Goal: Transaction & Acquisition: Purchase product/service

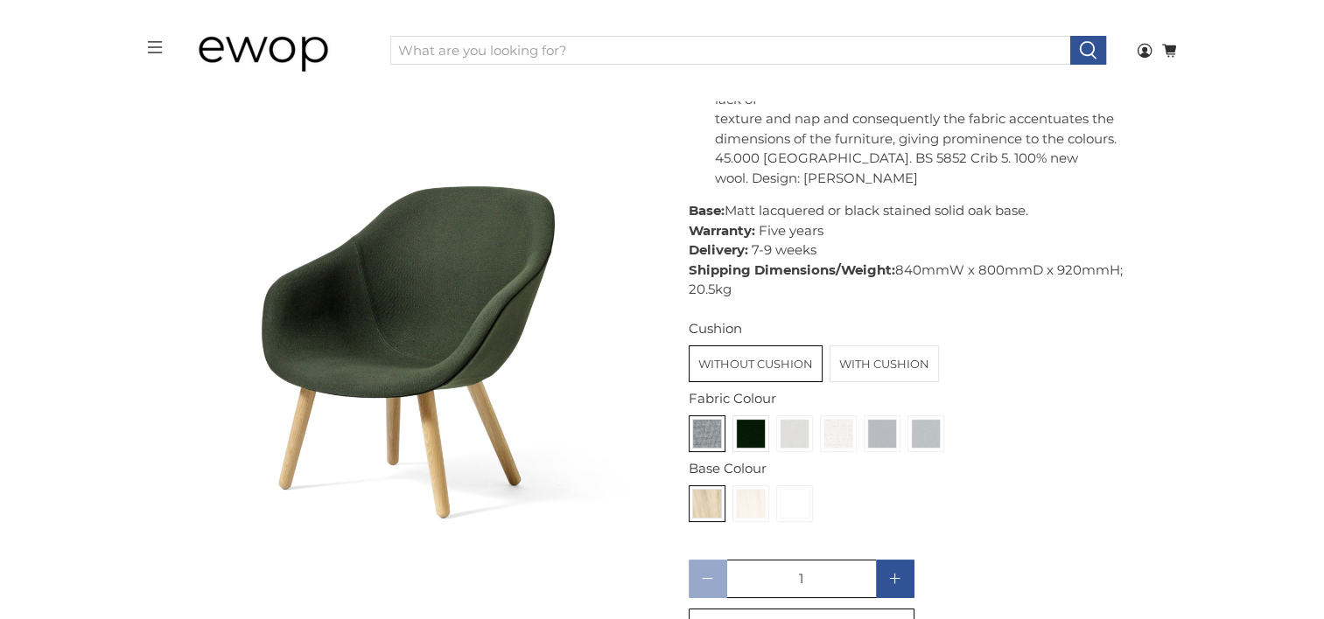
scroll to position [1137, 0]
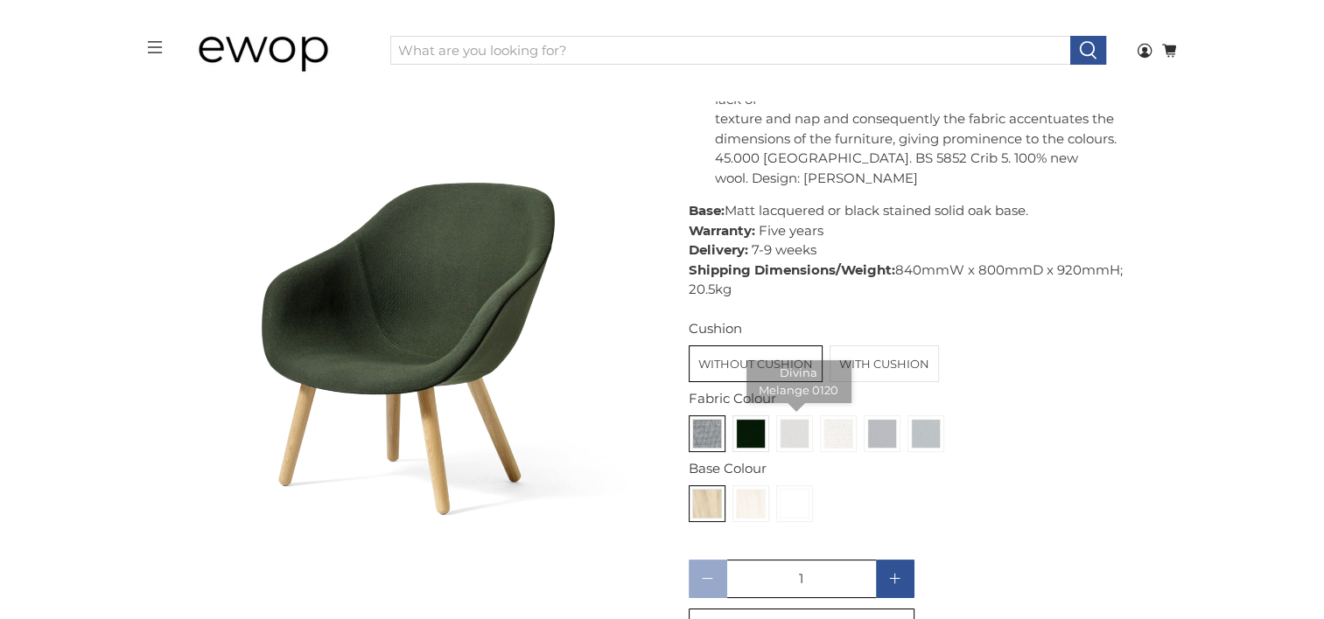
click at [781, 420] on img at bounding box center [794, 434] width 28 height 28
click at [0, 0] on input "radio" at bounding box center [0, 0] width 0 height 0
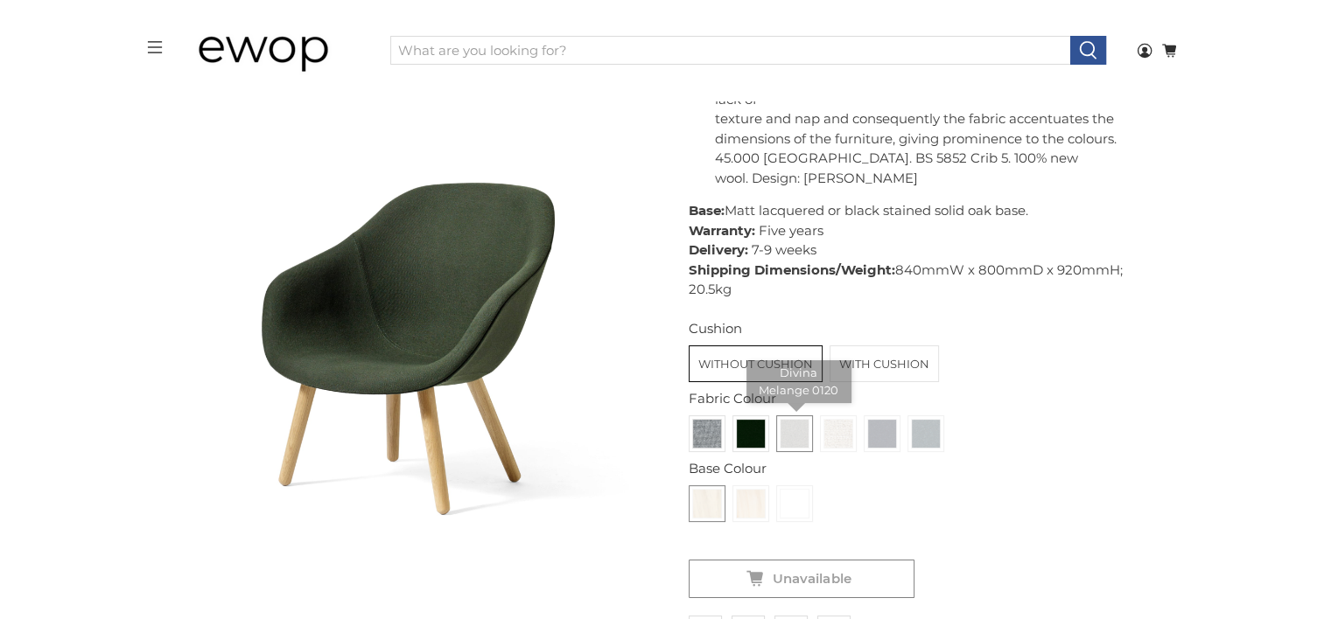
click at [781, 420] on img at bounding box center [794, 434] width 28 height 28
click at [0, 0] on input "radio" at bounding box center [0, 0] width 0 height 0
click at [747, 423] on img at bounding box center [751, 434] width 28 height 28
click at [0, 0] on input "radio" at bounding box center [0, 0] width 0 height 0
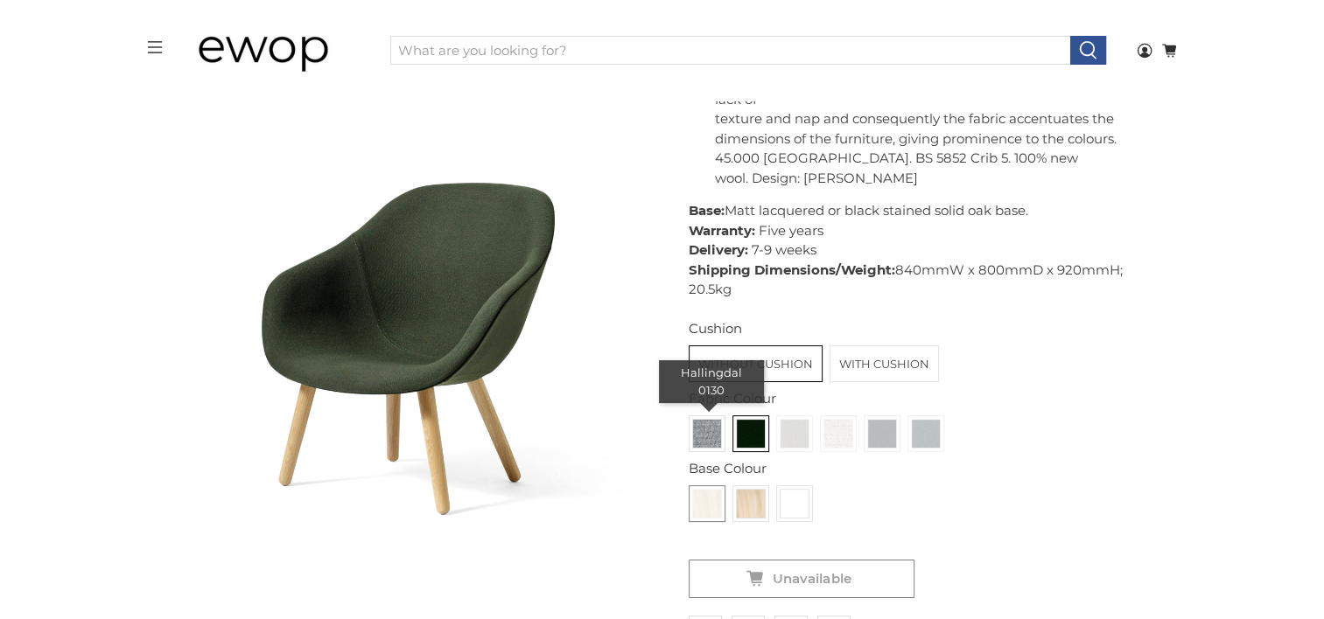
click at [710, 420] on img at bounding box center [707, 434] width 28 height 28
click at [0, 0] on input "radio" at bounding box center [0, 0] width 0 height 0
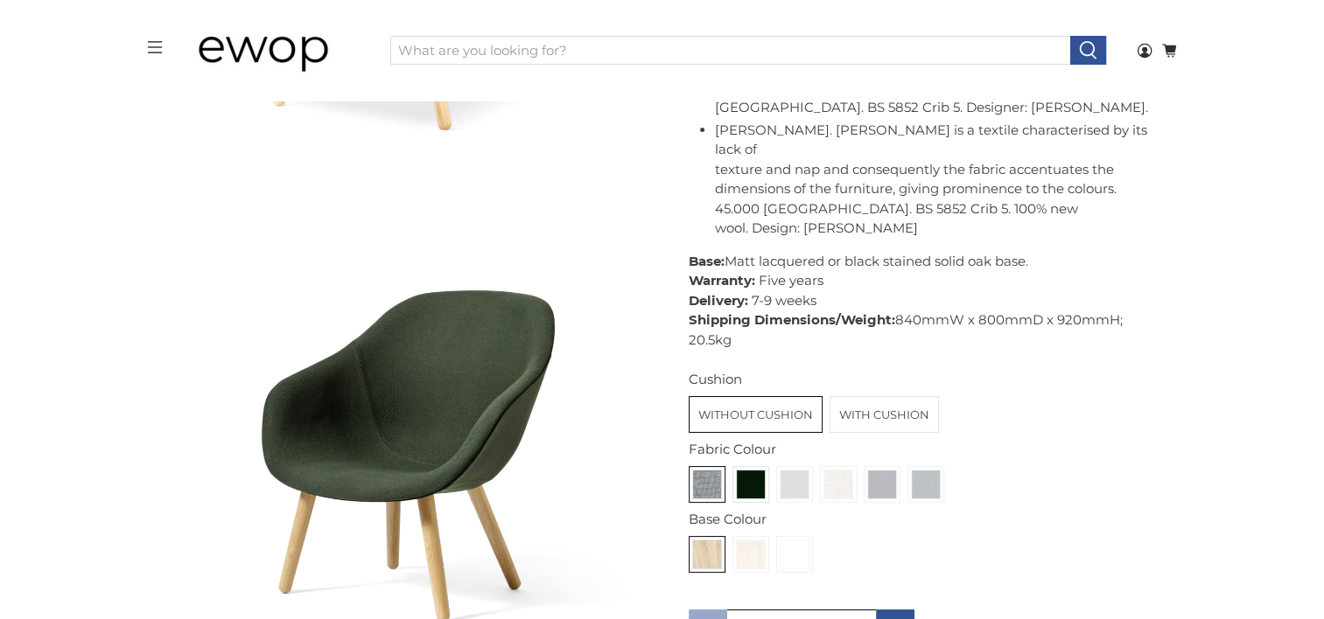
scroll to position [1125, 0]
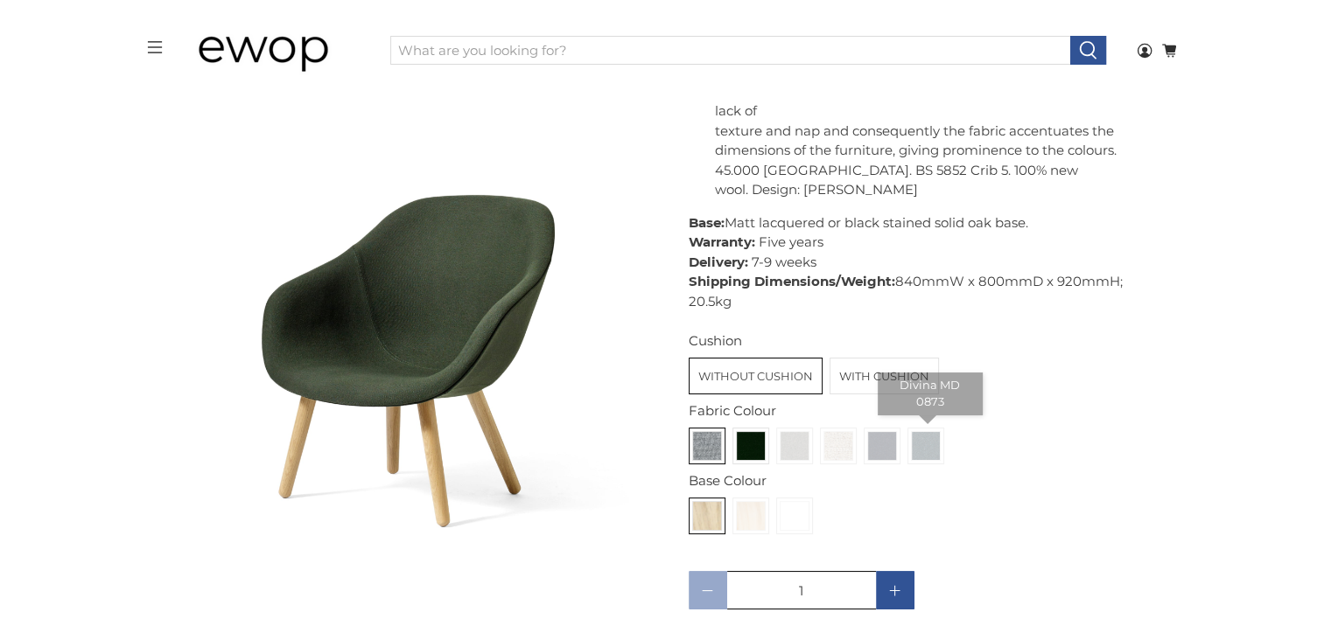
click at [921, 434] on img at bounding box center [926, 446] width 28 height 28
click at [0, 0] on input "radio" at bounding box center [0, 0] width 0 height 0
click at [921, 434] on img at bounding box center [926, 446] width 28 height 28
click at [0, 0] on input "radio" at bounding box center [0, 0] width 0 height 0
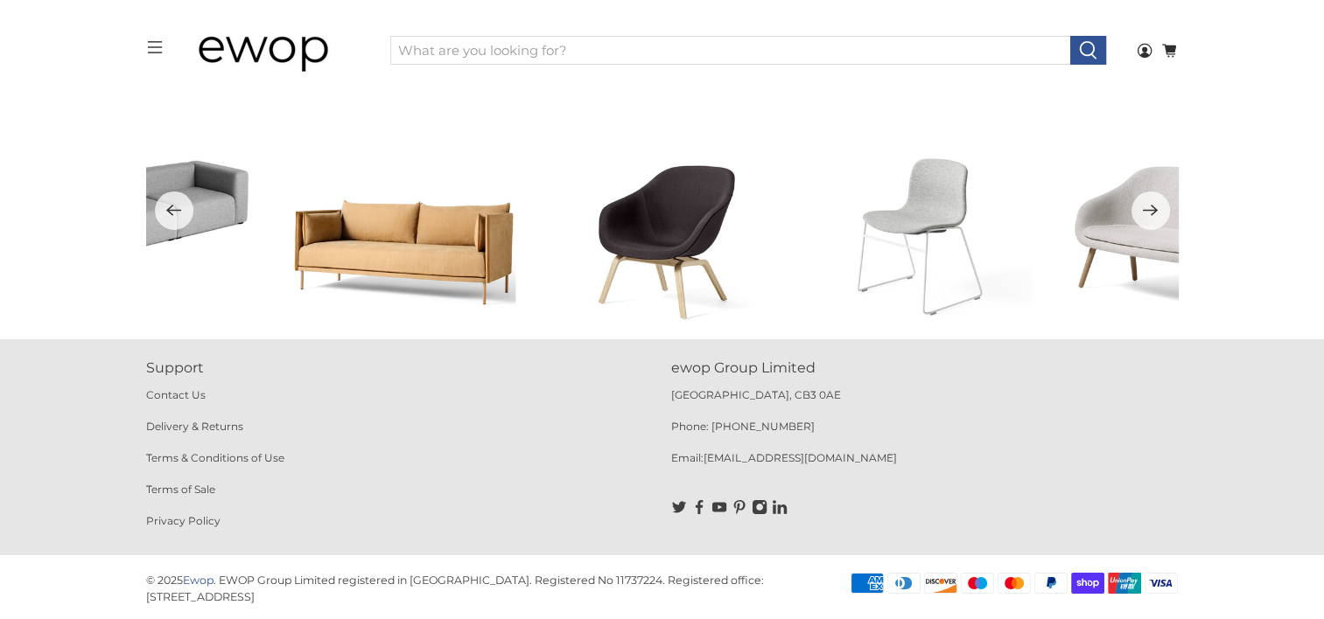
scroll to position [6099, 0]
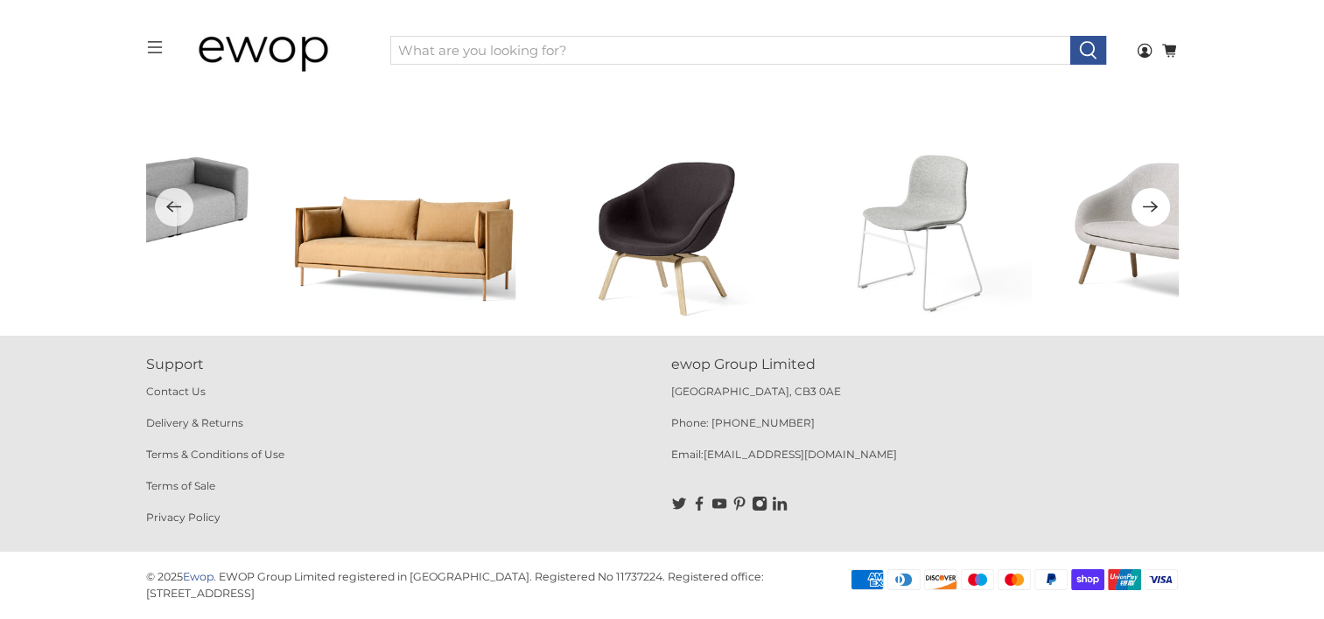
click at [1149, 214] on icon "Next" at bounding box center [1150, 207] width 17 height 22
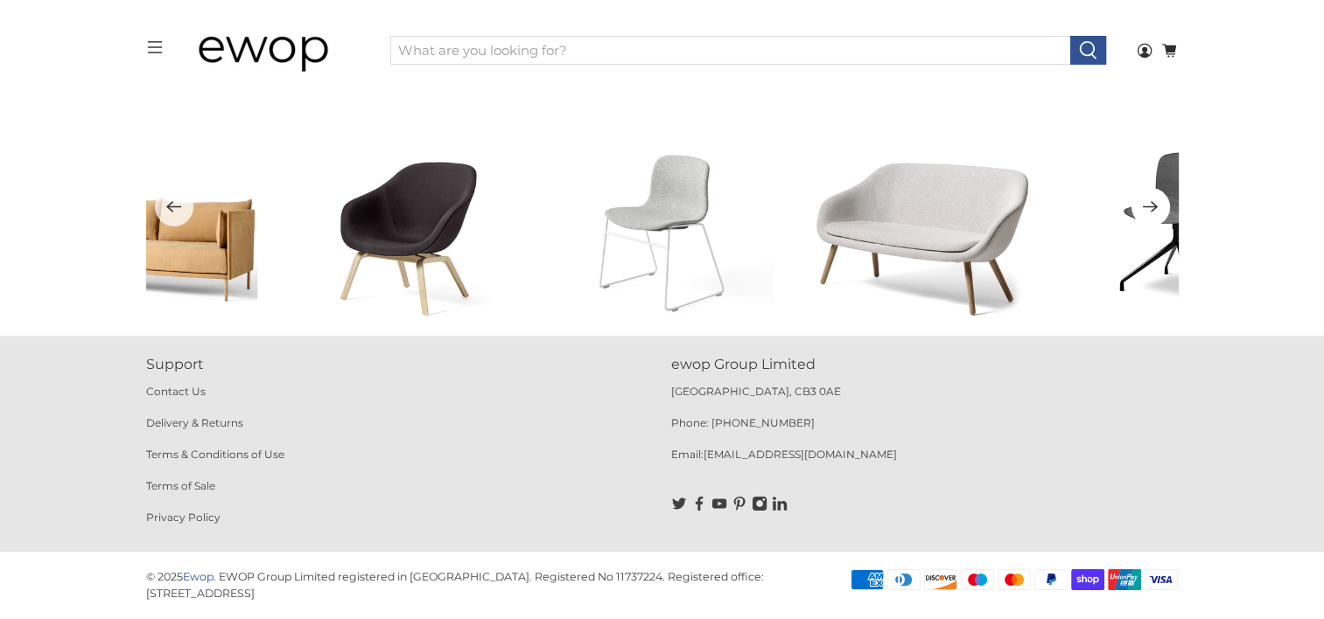
click at [1149, 214] on icon "Next" at bounding box center [1150, 207] width 17 height 22
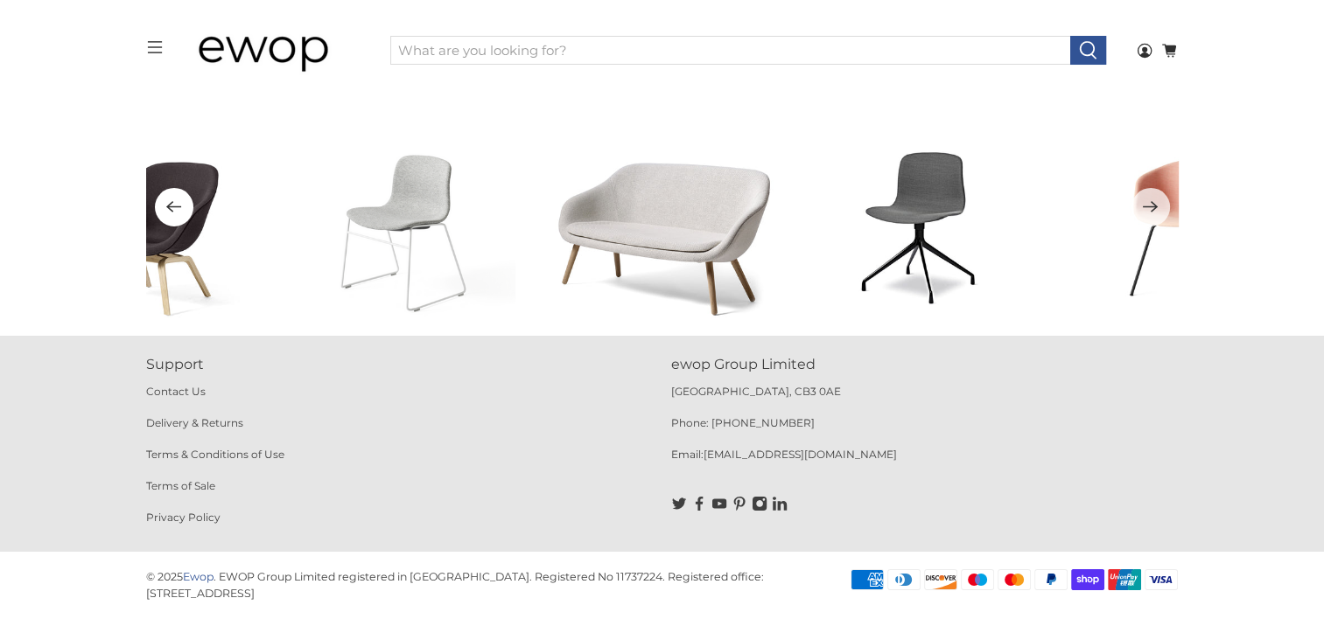
click at [169, 217] on button "Previous" at bounding box center [174, 207] width 38 height 38
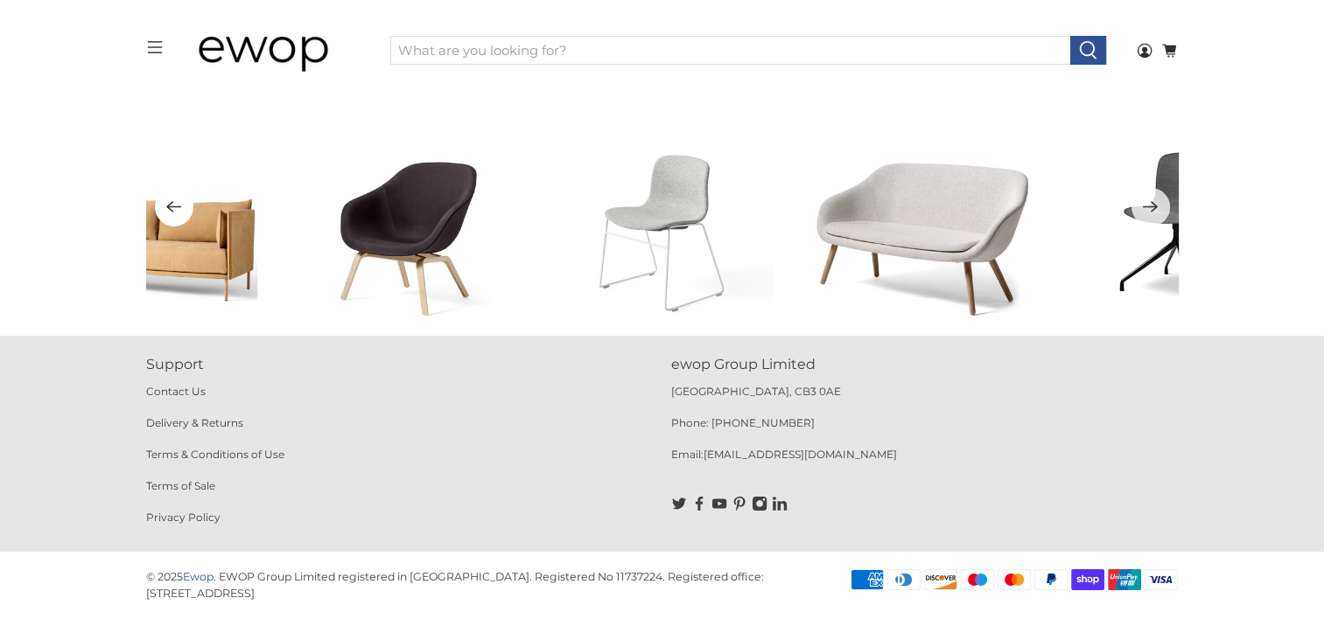
click at [175, 200] on icon "Previous" at bounding box center [173, 207] width 17 height 22
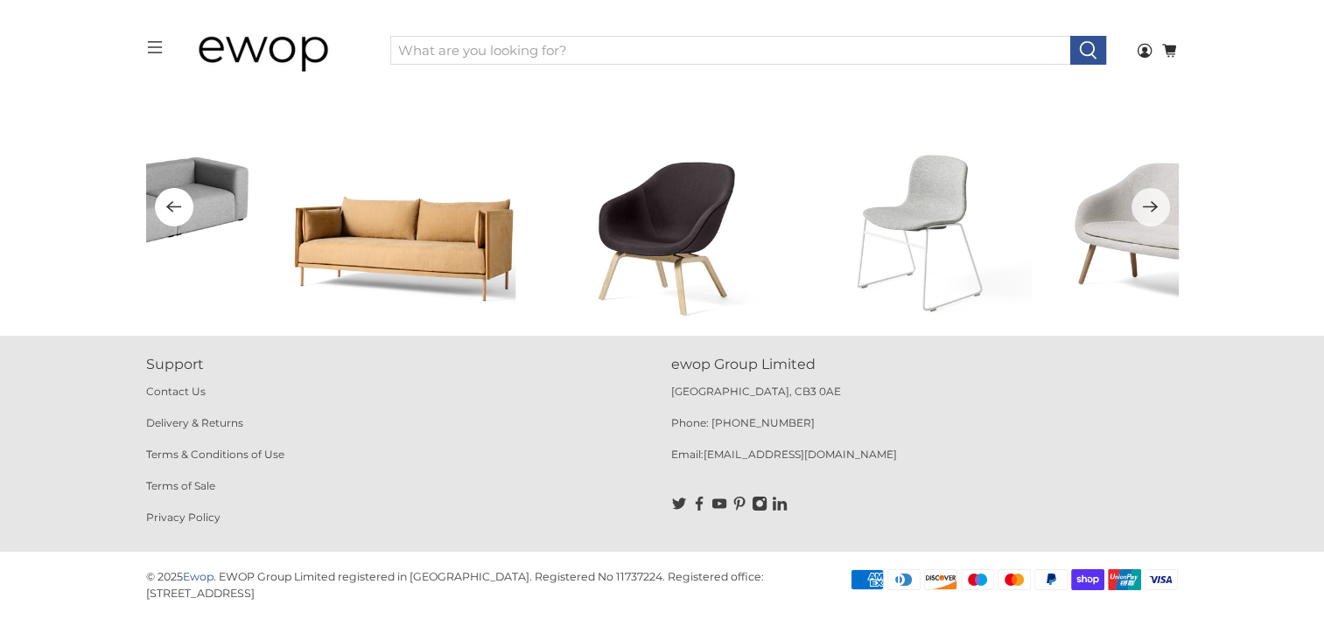
click at [177, 199] on icon "Previous" at bounding box center [173, 207] width 17 height 22
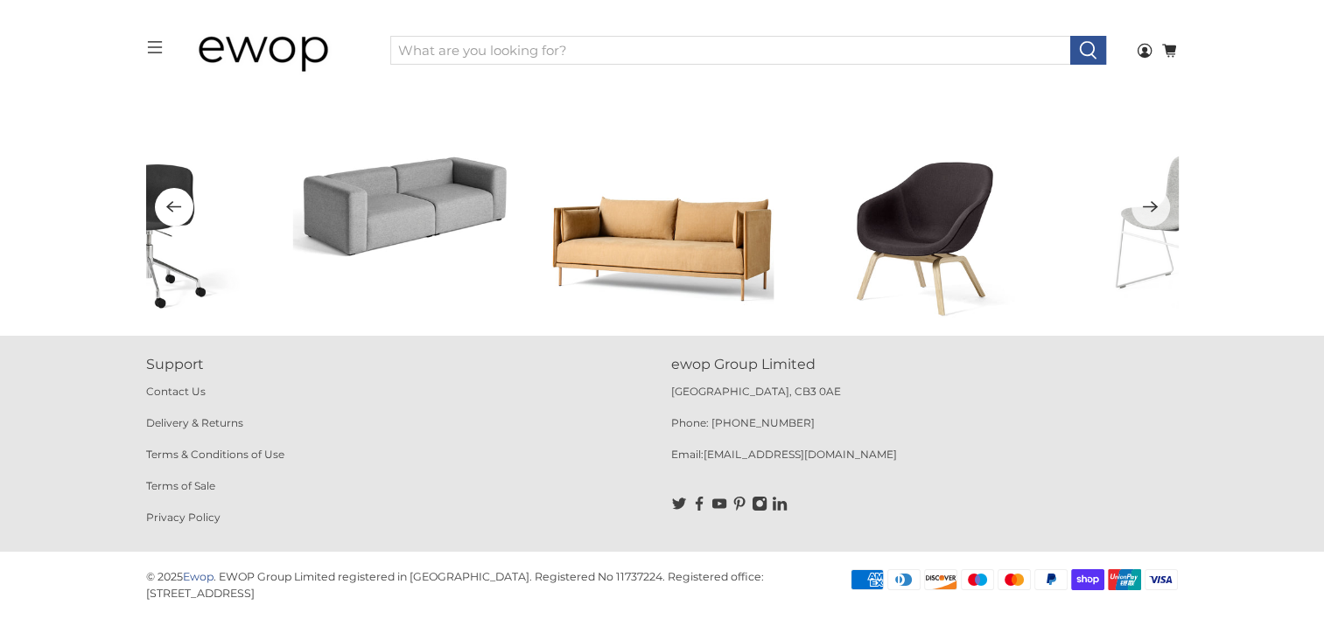
click at [177, 199] on icon "Previous" at bounding box center [173, 207] width 17 height 22
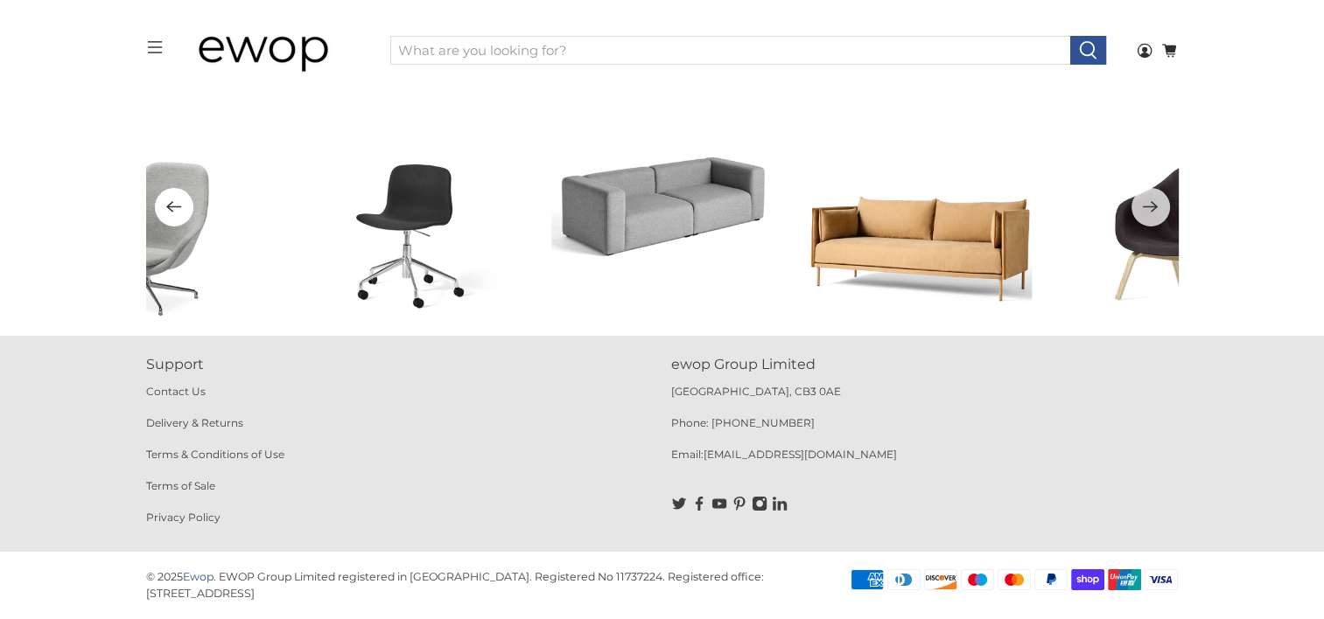
click at [177, 201] on icon "Previous" at bounding box center [173, 207] width 17 height 22
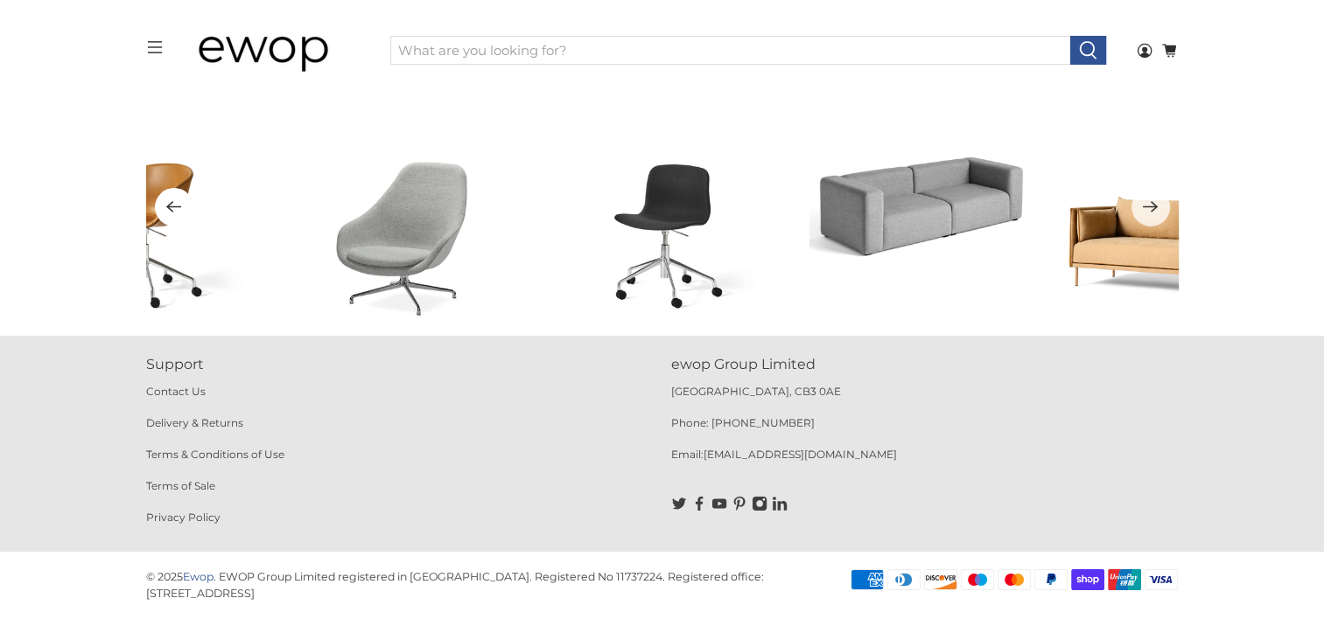
click at [177, 201] on icon "Previous" at bounding box center [173, 207] width 17 height 22
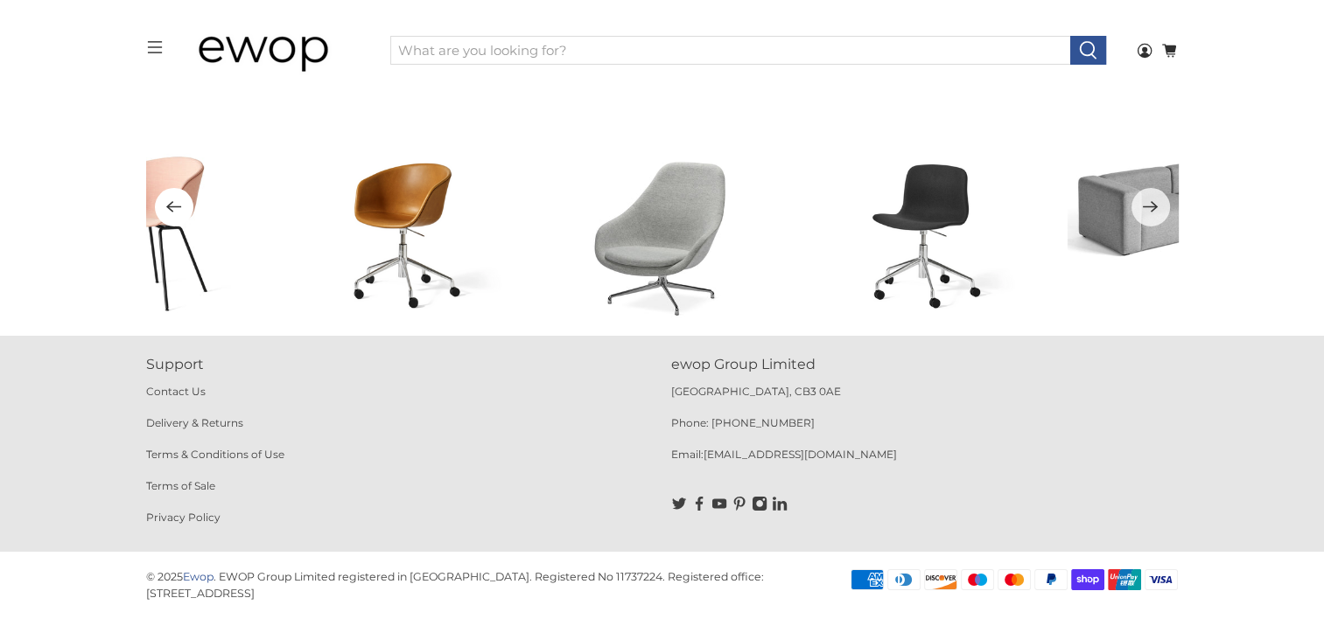
click at [177, 201] on icon "Previous" at bounding box center [173, 207] width 17 height 22
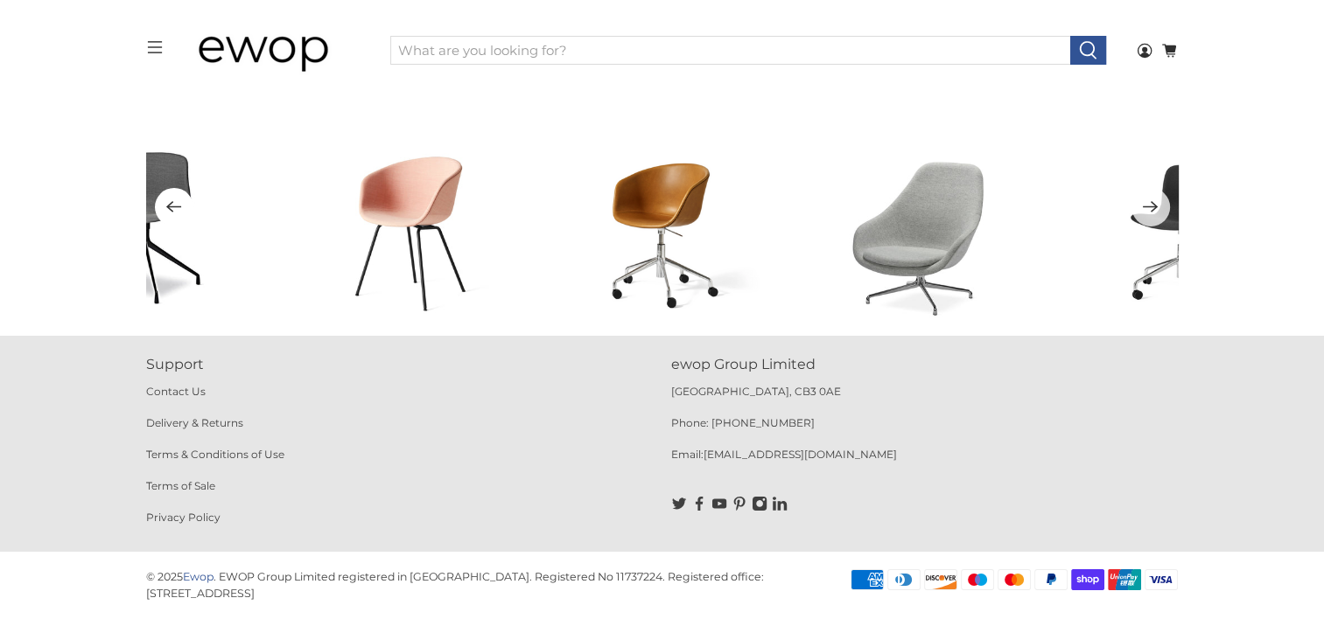
click at [177, 201] on icon "Previous" at bounding box center [173, 207] width 17 height 22
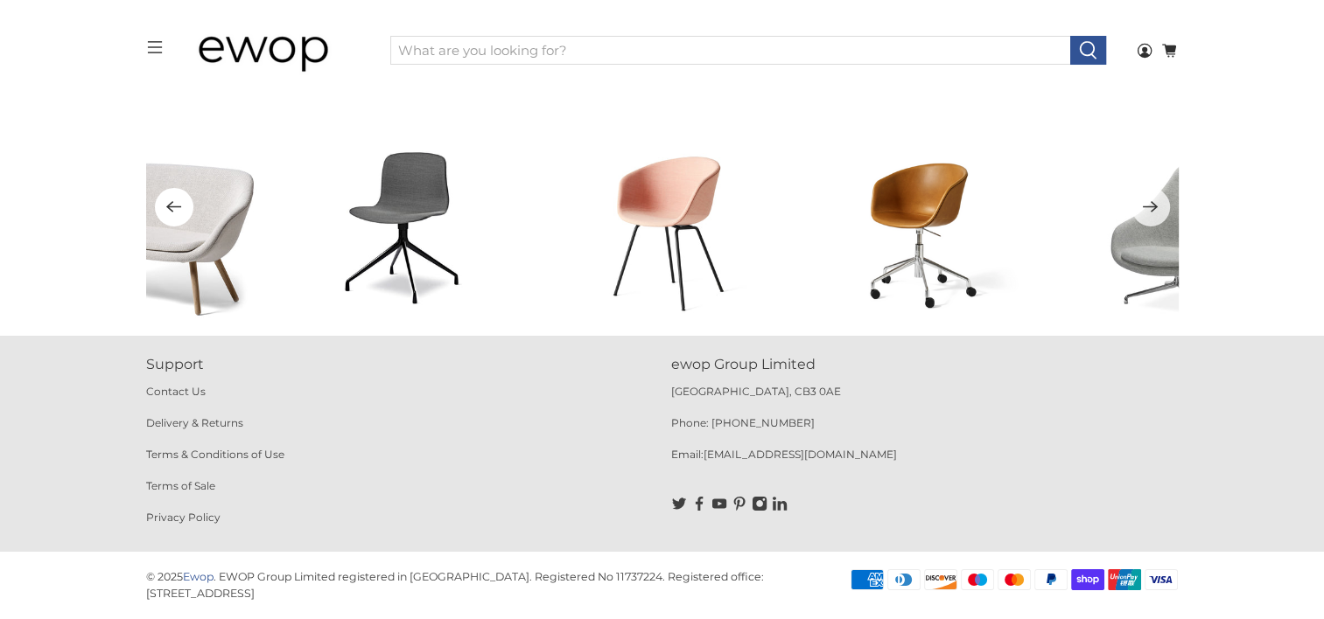
click at [177, 201] on icon "Previous" at bounding box center [173, 207] width 17 height 22
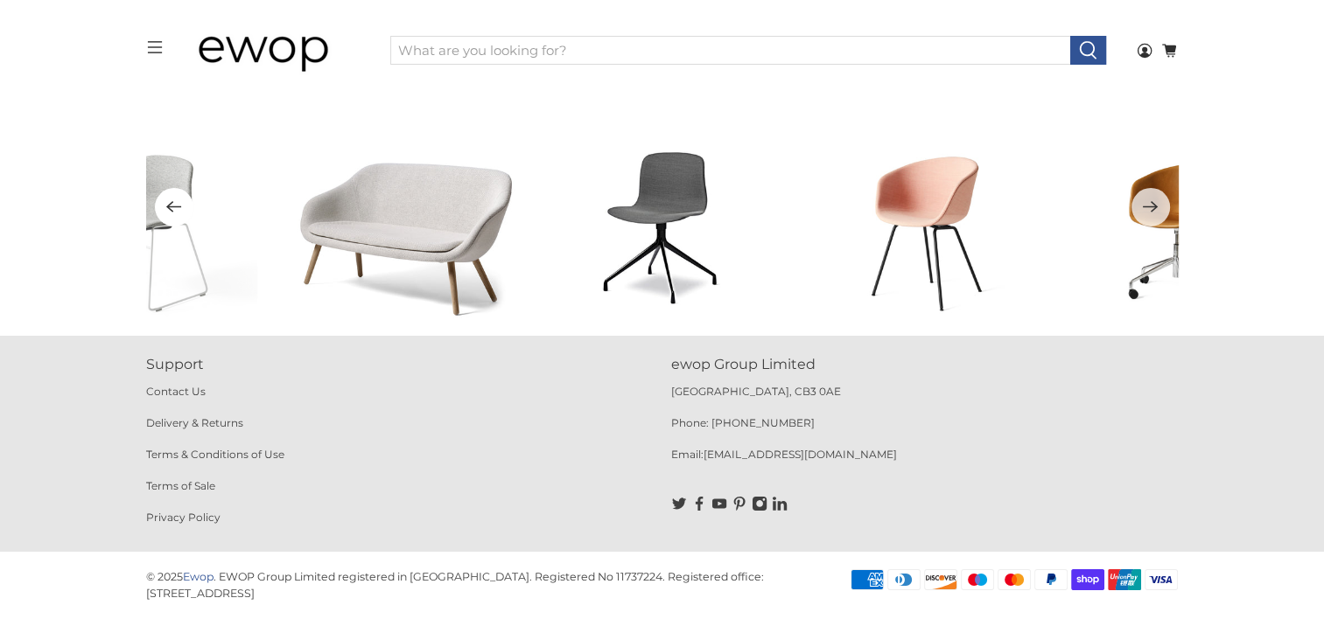
click at [177, 201] on icon "Previous" at bounding box center [173, 207] width 17 height 22
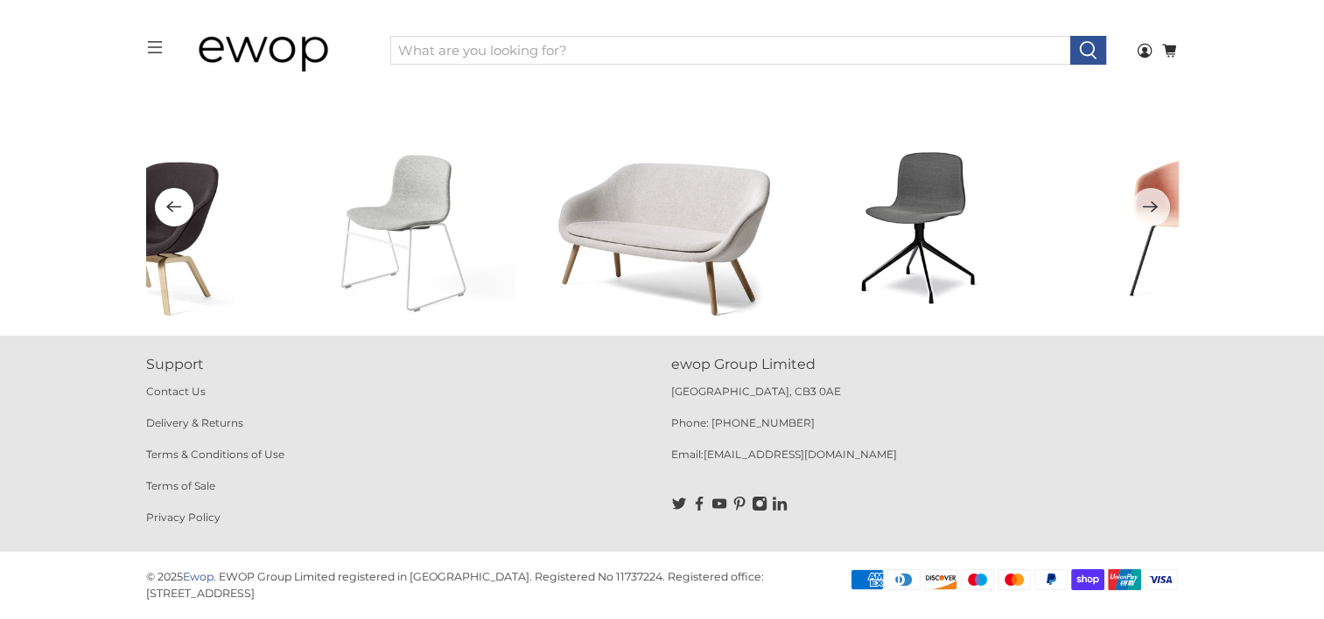
click at [177, 201] on icon "Previous" at bounding box center [173, 207] width 17 height 22
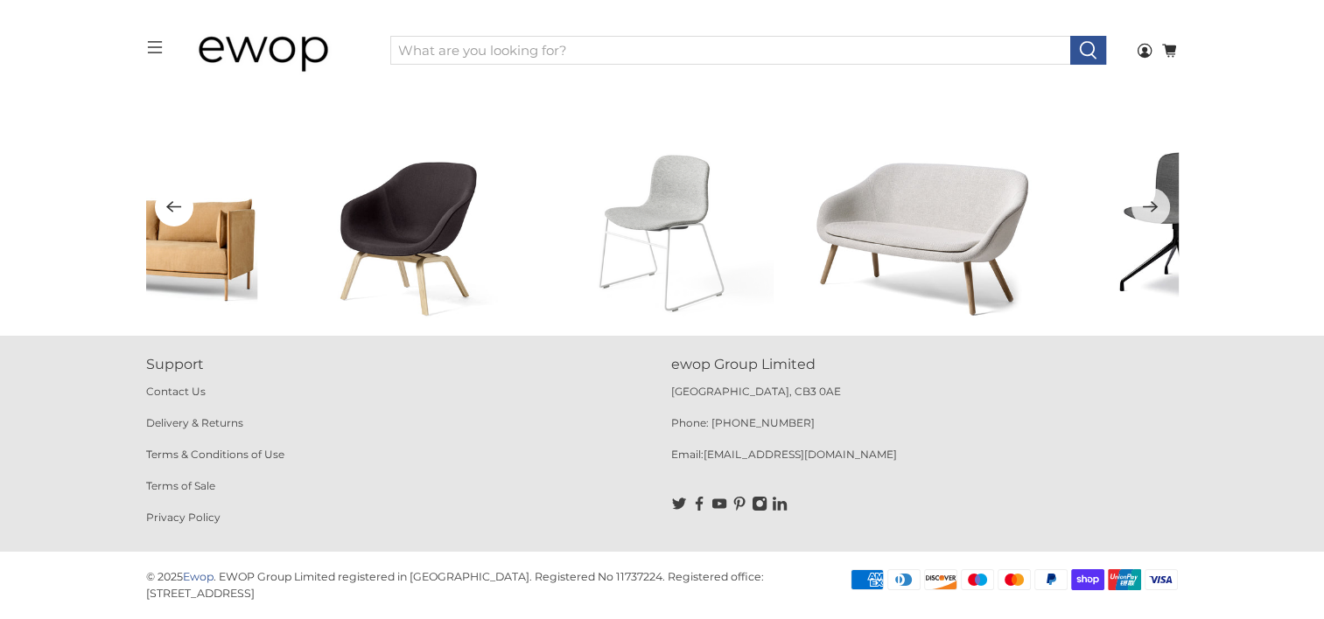
click at [177, 201] on icon "Previous" at bounding box center [173, 207] width 17 height 22
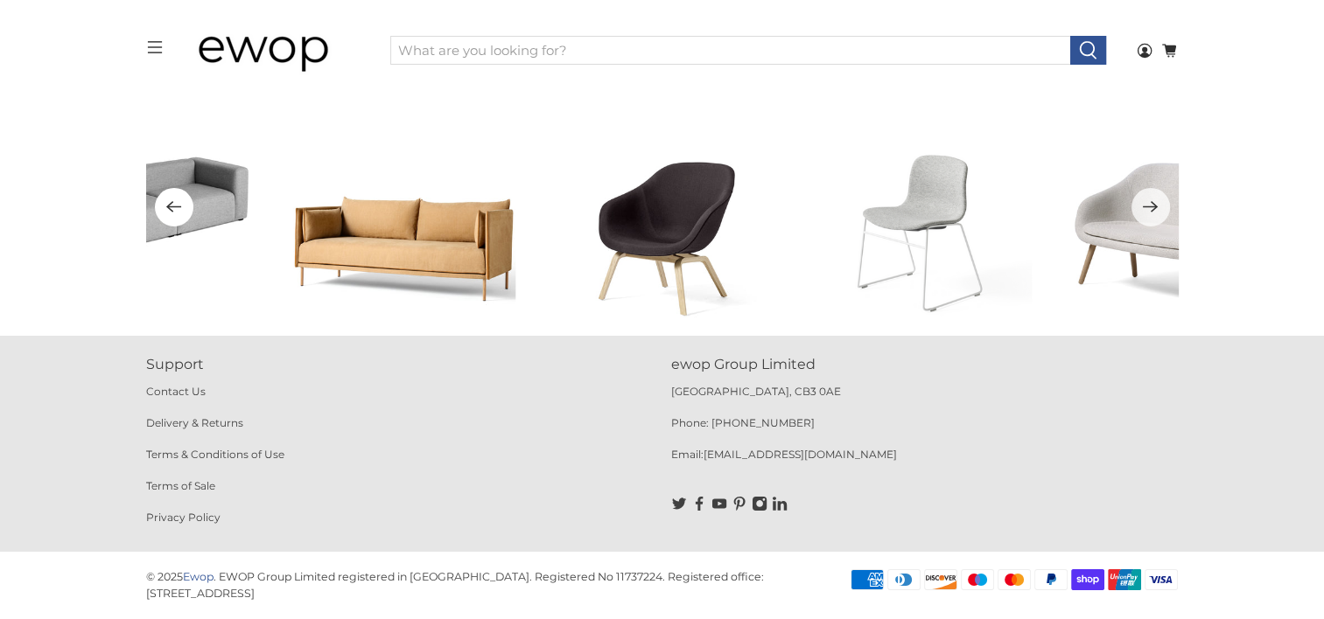
click at [177, 201] on icon "Previous" at bounding box center [173, 207] width 17 height 22
